Goal: Task Accomplishment & Management: Manage account settings

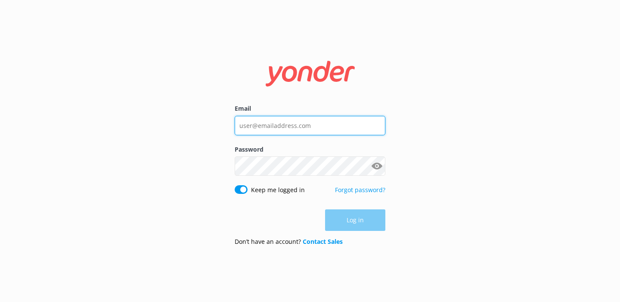
click at [262, 129] on input "Email" at bounding box center [310, 125] width 151 height 19
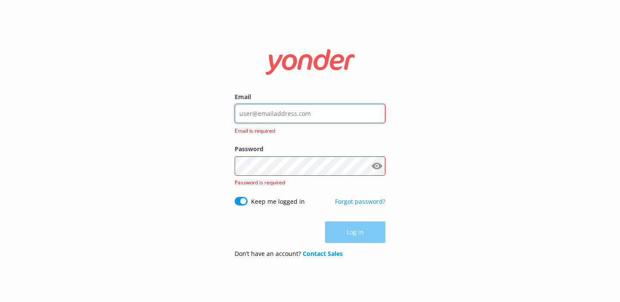
type input "[PERSON_NAME][EMAIL_ADDRESS][DOMAIN_NAME]"
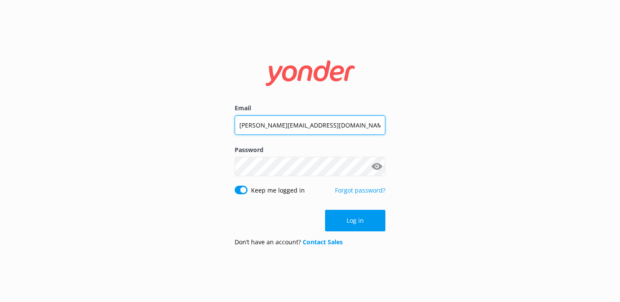
click button "Log in" at bounding box center [355, 221] width 60 height 22
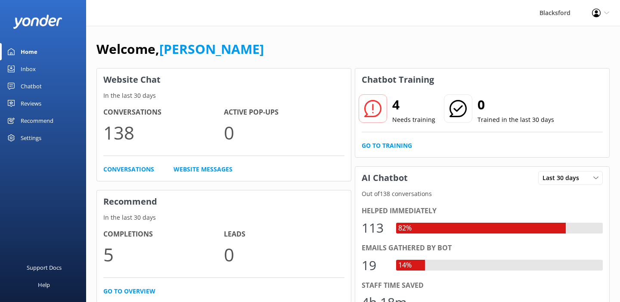
click at [38, 70] on link "Inbox" at bounding box center [43, 68] width 86 height 17
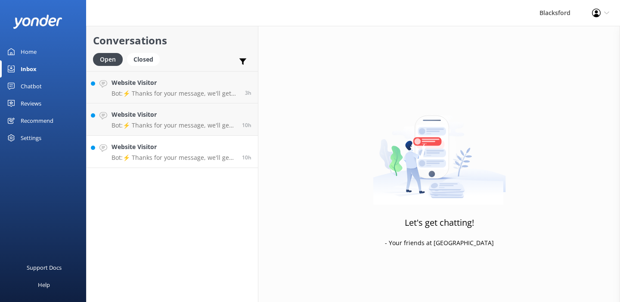
click at [209, 147] on h4 "Website Visitor" at bounding box center [174, 146] width 124 height 9
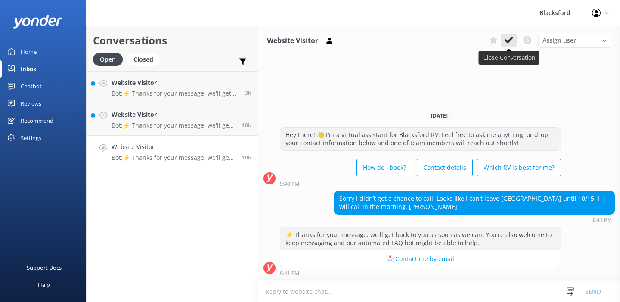
click at [507, 43] on icon at bounding box center [509, 40] width 9 height 9
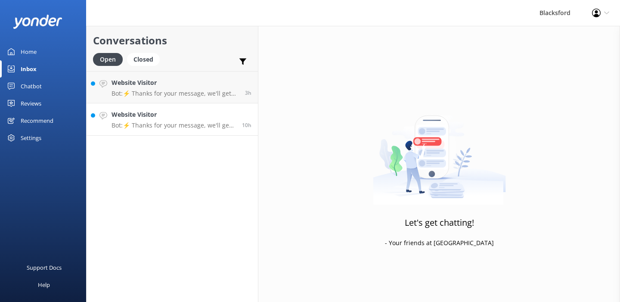
click at [232, 126] on p "Bot: ⚡ Thanks for your message, we'll get back to you as soon as we can. You're…" at bounding box center [174, 125] width 124 height 8
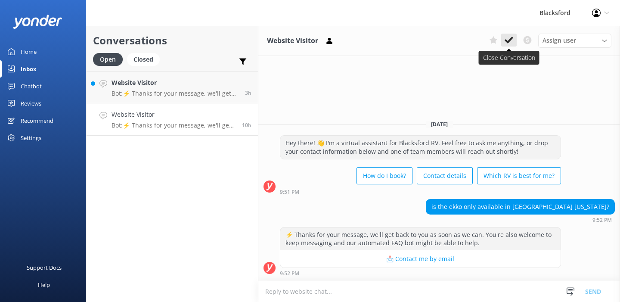
click at [509, 41] on use at bounding box center [509, 40] width 9 height 7
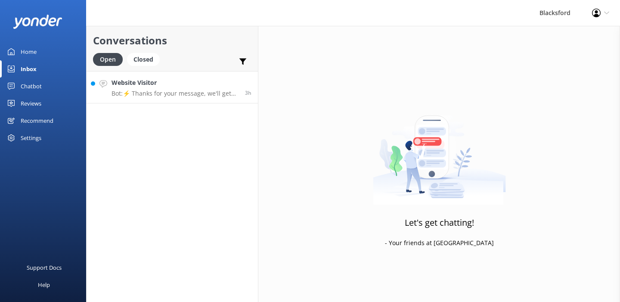
click at [227, 89] on div "Website Visitor Bot: ⚡ Thanks for your message, we'll get back to you as soon a…" at bounding box center [175, 87] width 127 height 19
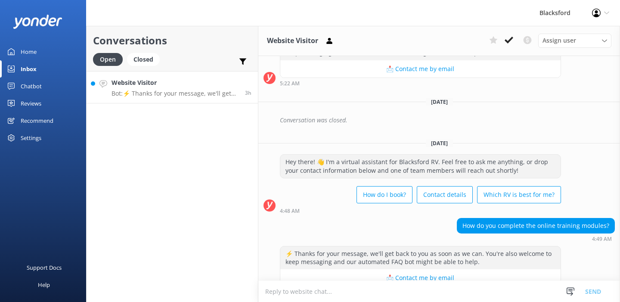
scroll to position [151, 0]
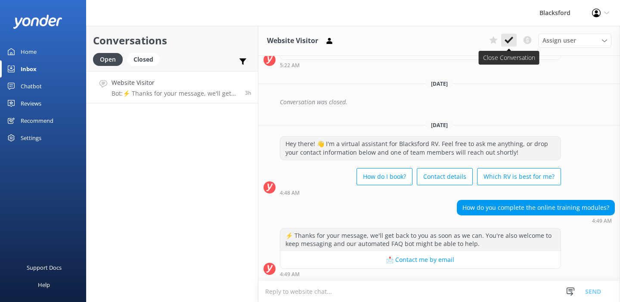
click at [508, 39] on icon at bounding box center [509, 40] width 9 height 9
